Goal: Navigation & Orientation: Understand site structure

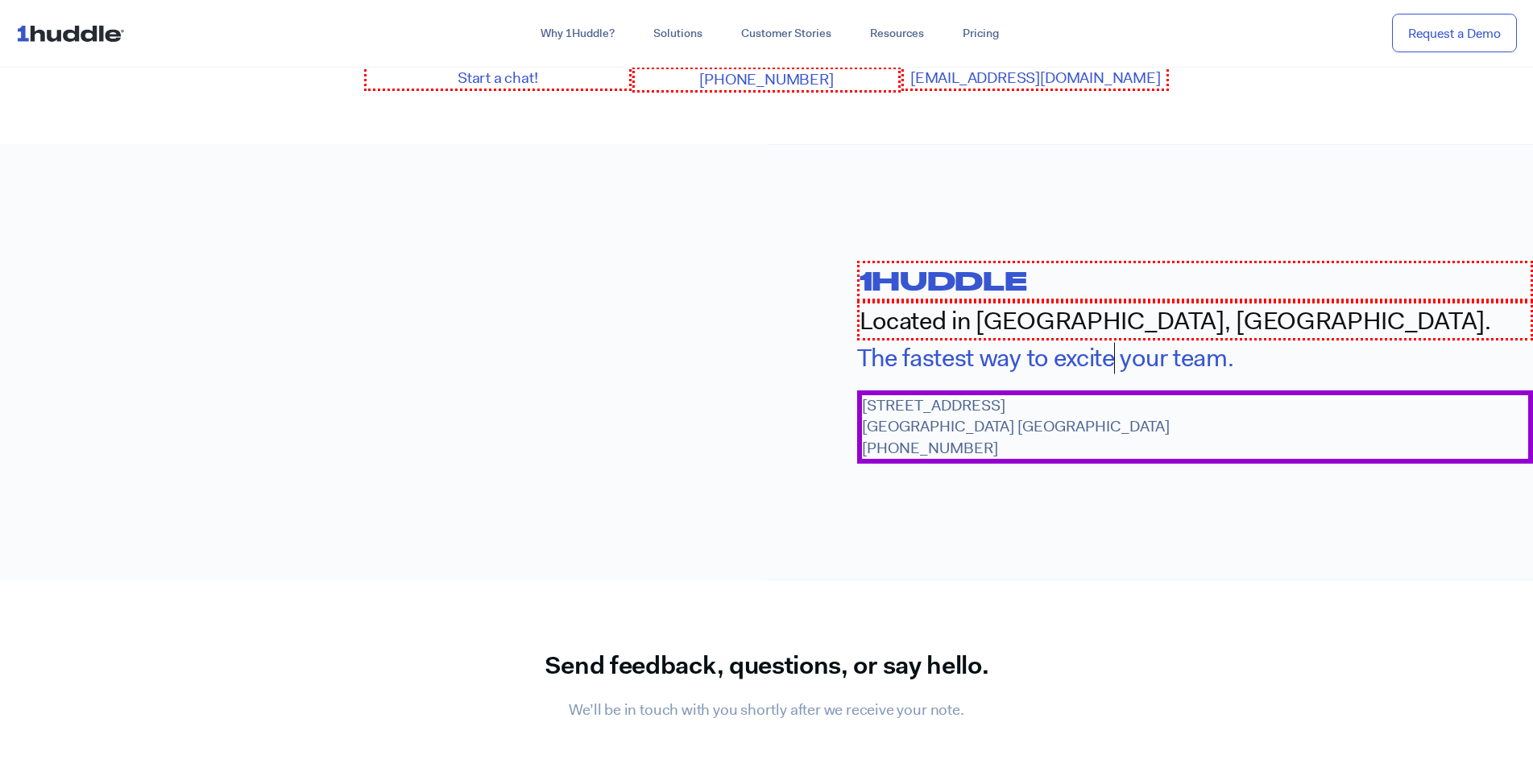
scroll to position [1863, 0]
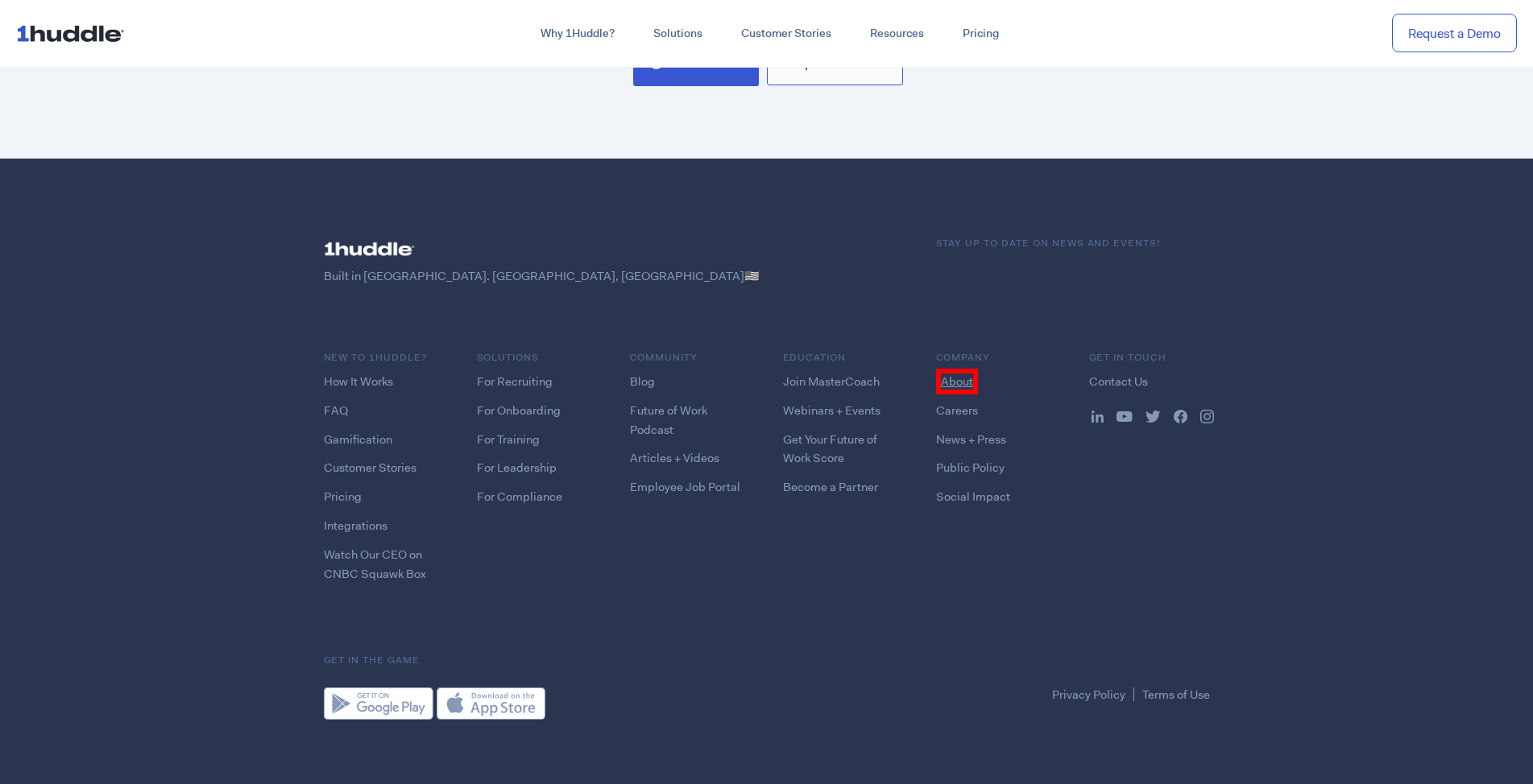
click at [956, 375] on link "About" at bounding box center [957, 381] width 42 height 26
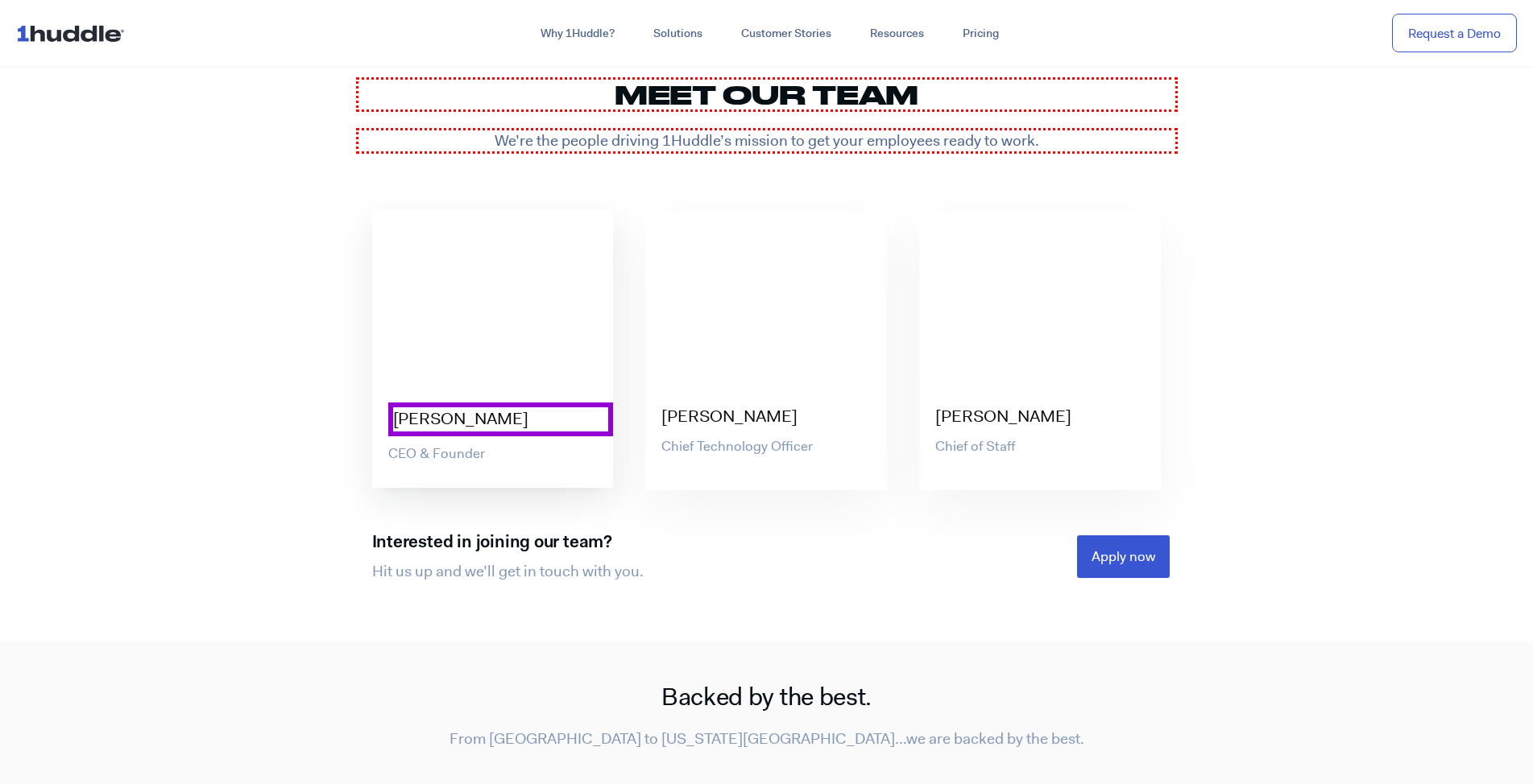
scroll to position [4950, 0]
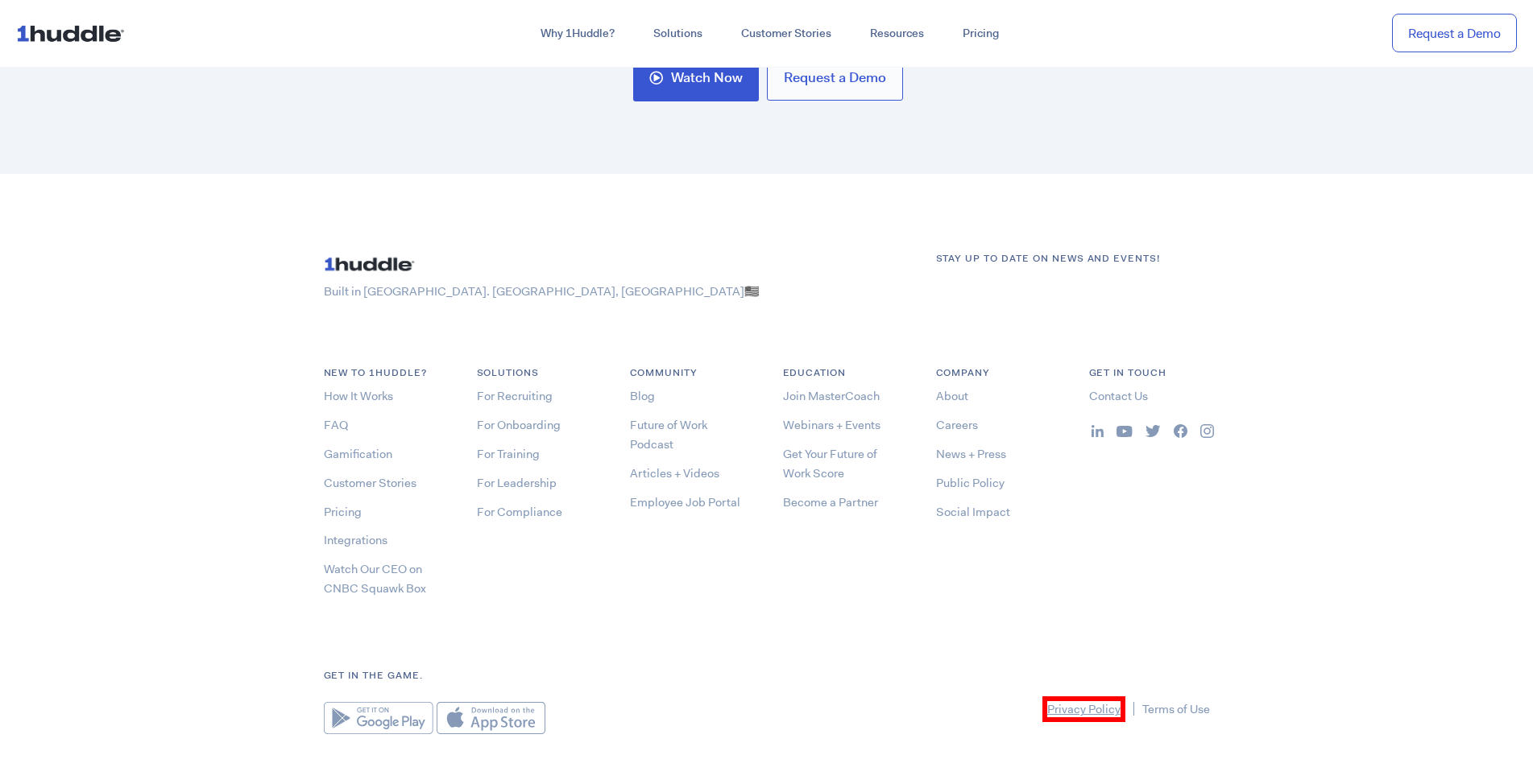
click at [1082, 696] on link "Privacy Policy" at bounding box center [1084, 709] width 83 height 26
